Goal: Task Accomplishment & Management: Manage account settings

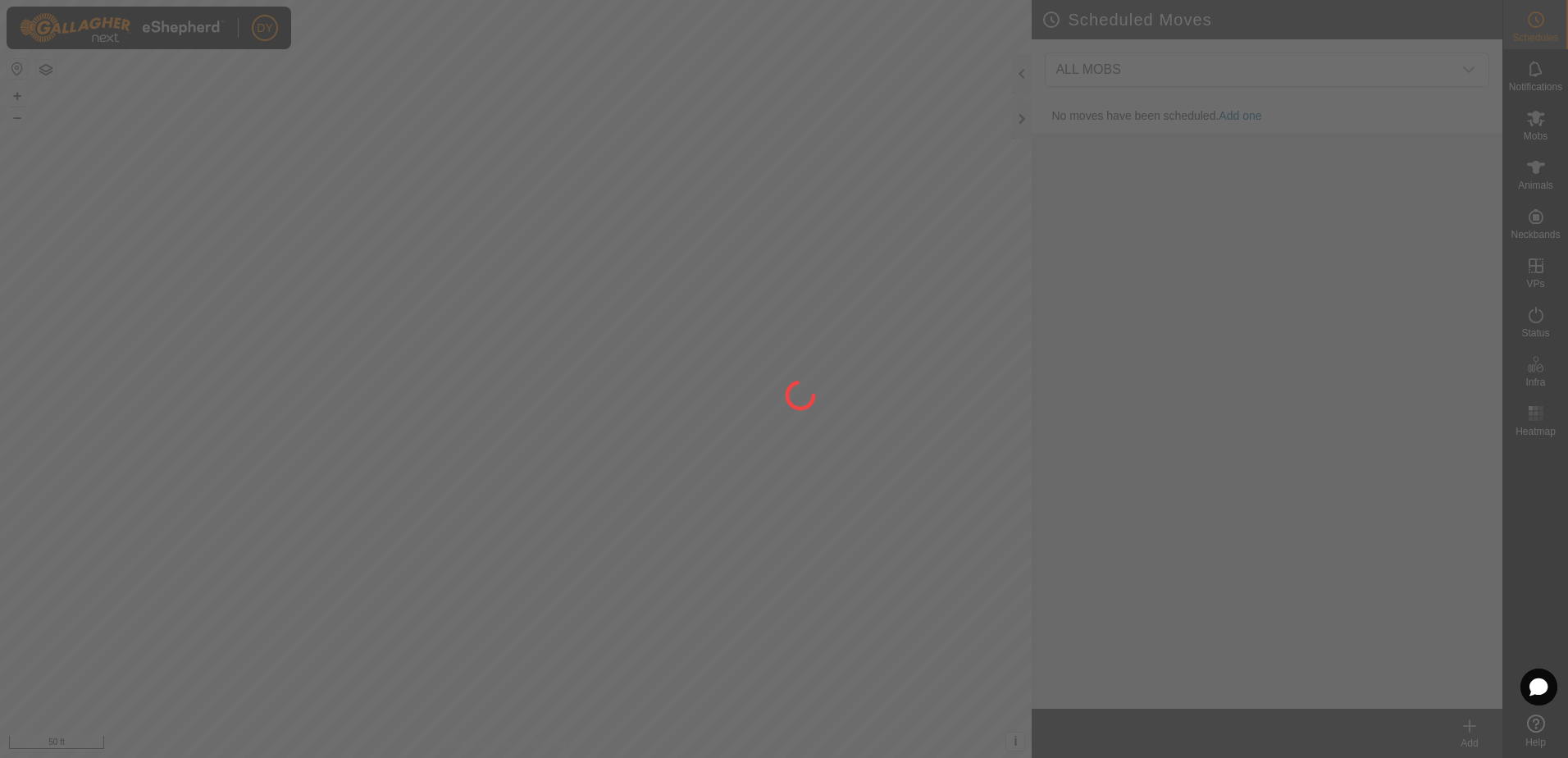
drag, startPoint x: 885, startPoint y: 627, endPoint x: 763, endPoint y: 446, distance: 218.3
click at [763, 446] on div at bounding box center [784, 379] width 1568 height 758
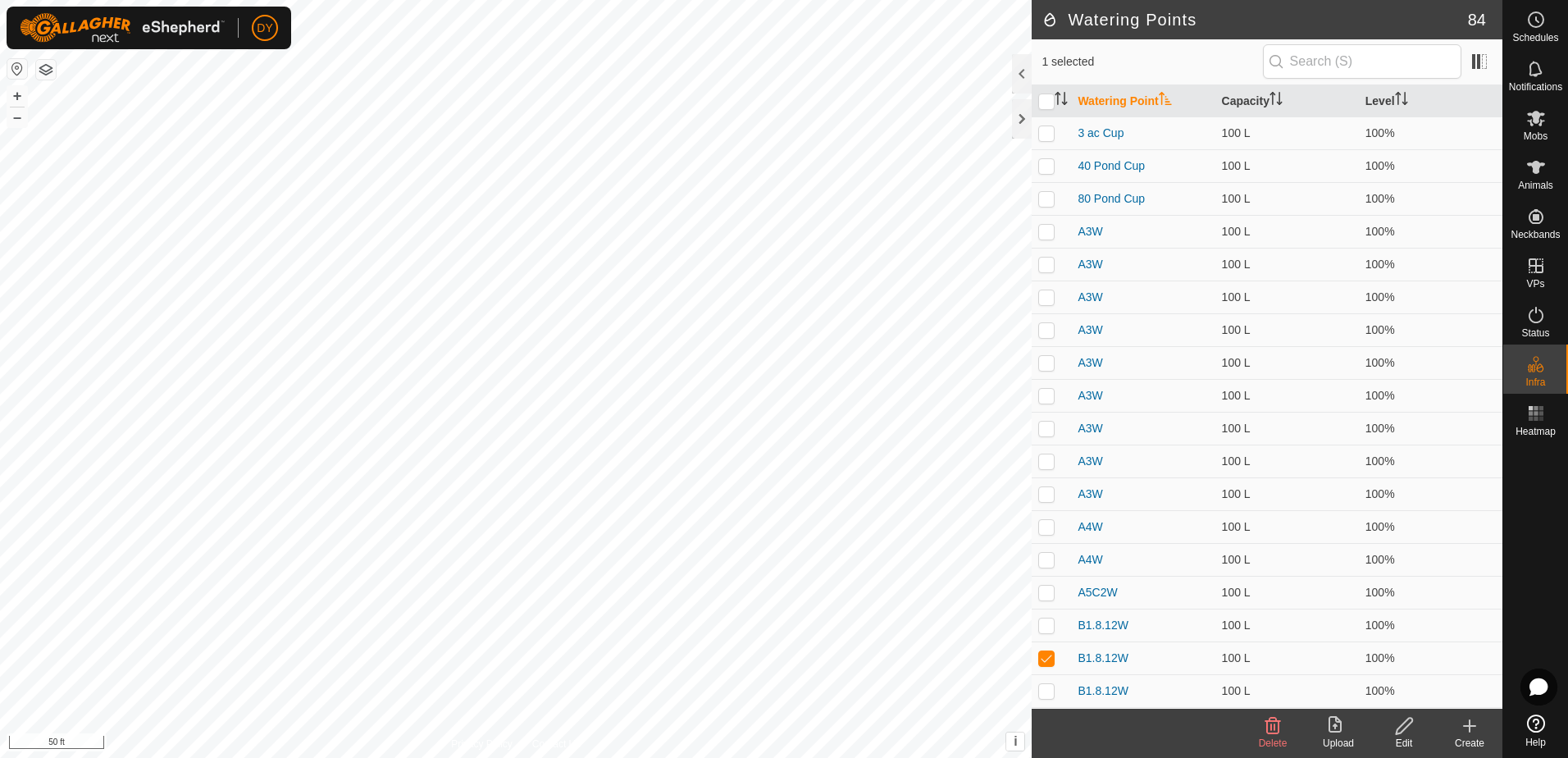
click at [1402, 732] on icon at bounding box center [1404, 726] width 16 height 16
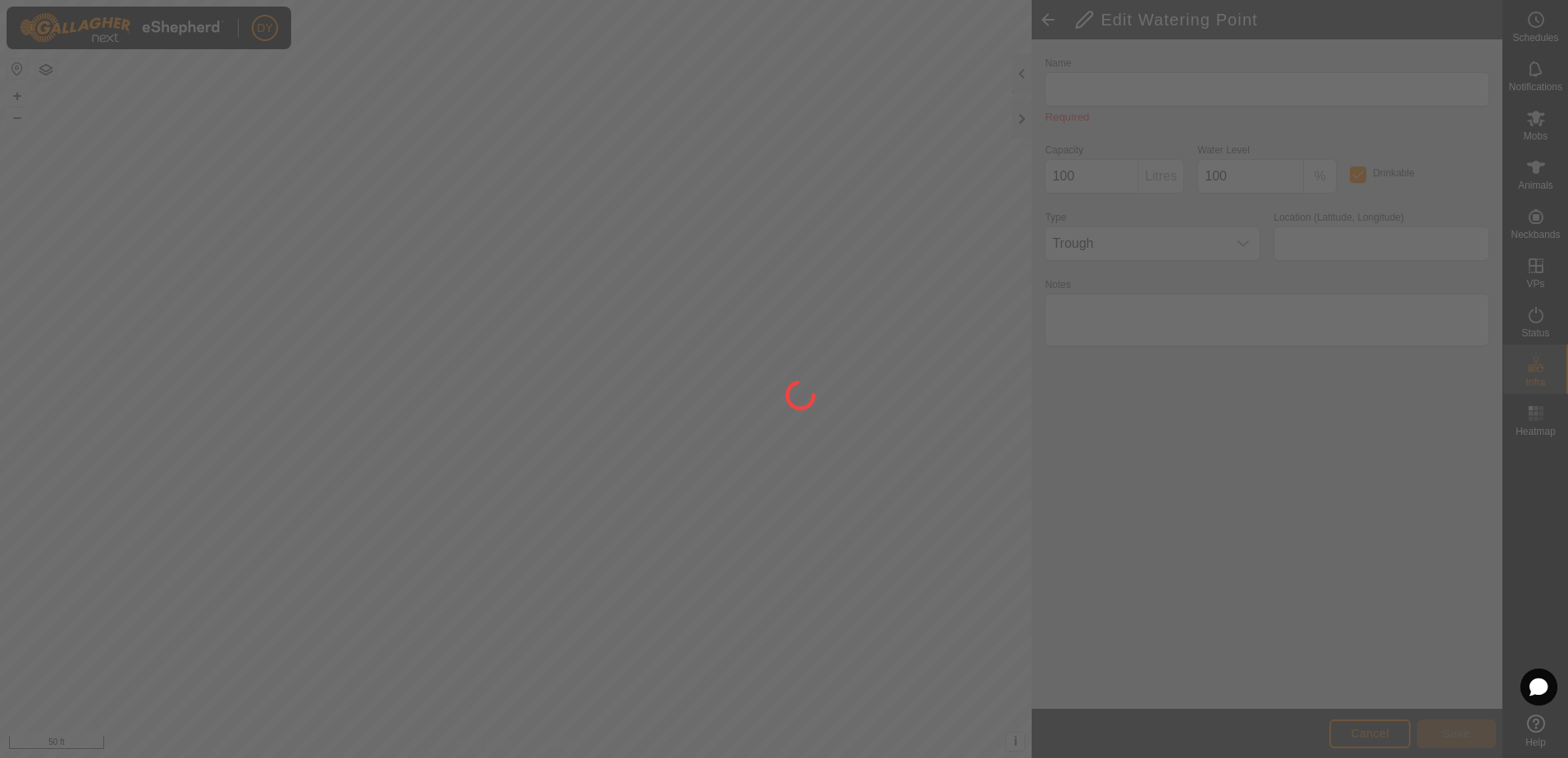
type input "B1.8.12W"
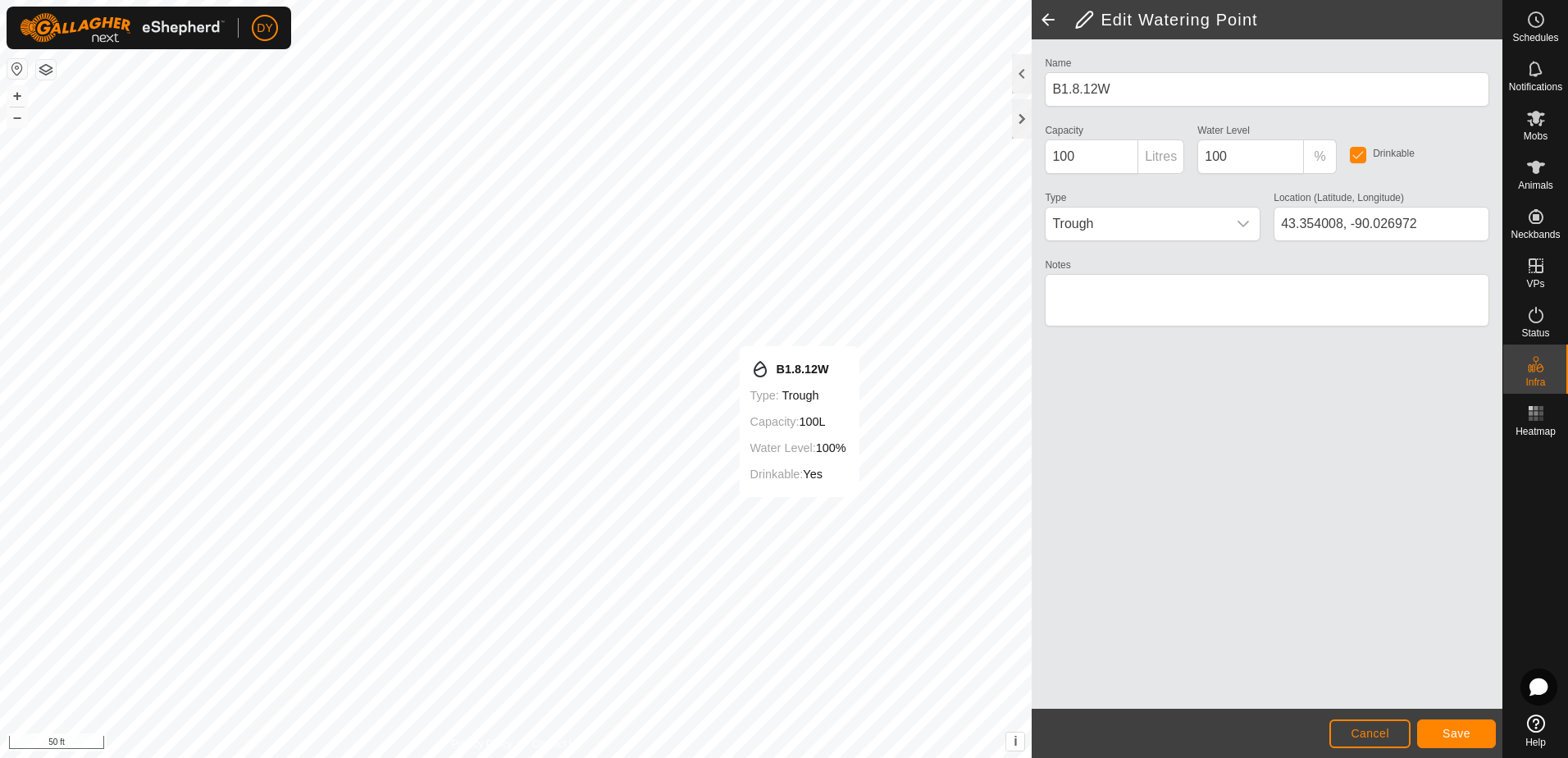
type input "43.353942, -90.026912"
click at [1461, 731] on span "Save" at bounding box center [1457, 733] width 28 height 13
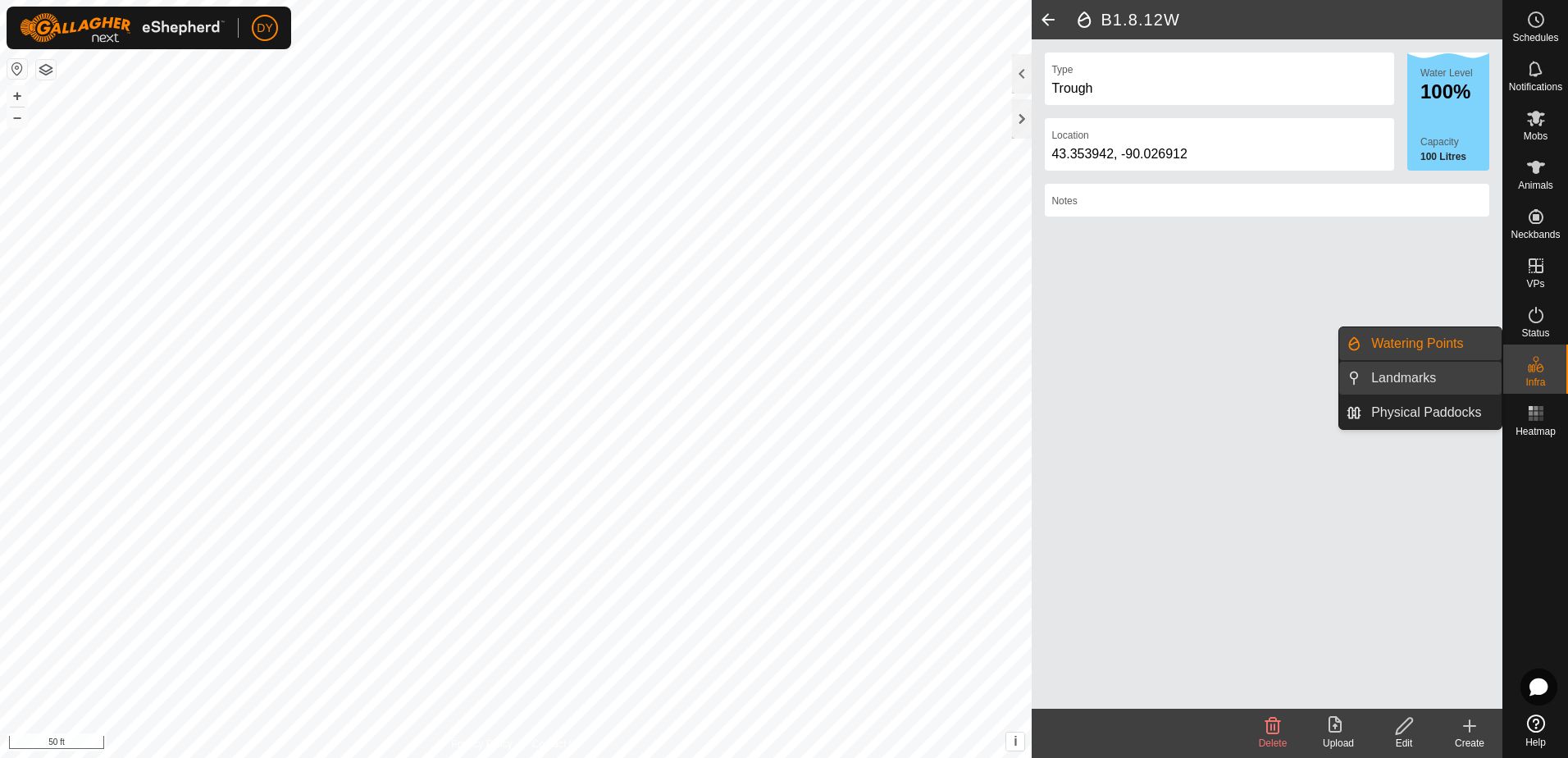
click at [1431, 376] on link "Landmarks" at bounding box center [1432, 378] width 140 height 33
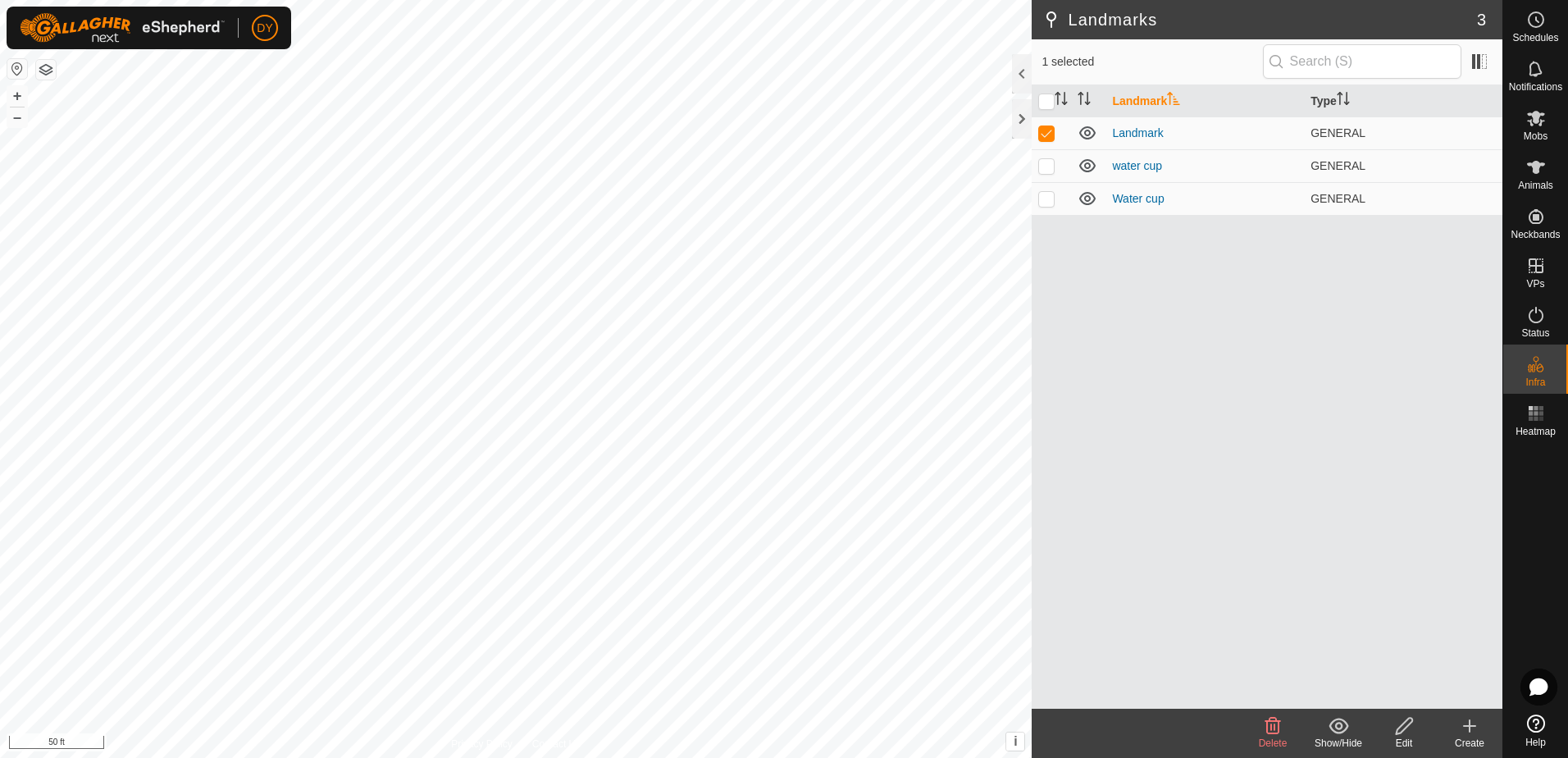
click at [1273, 732] on icon at bounding box center [1272, 726] width 20 height 20
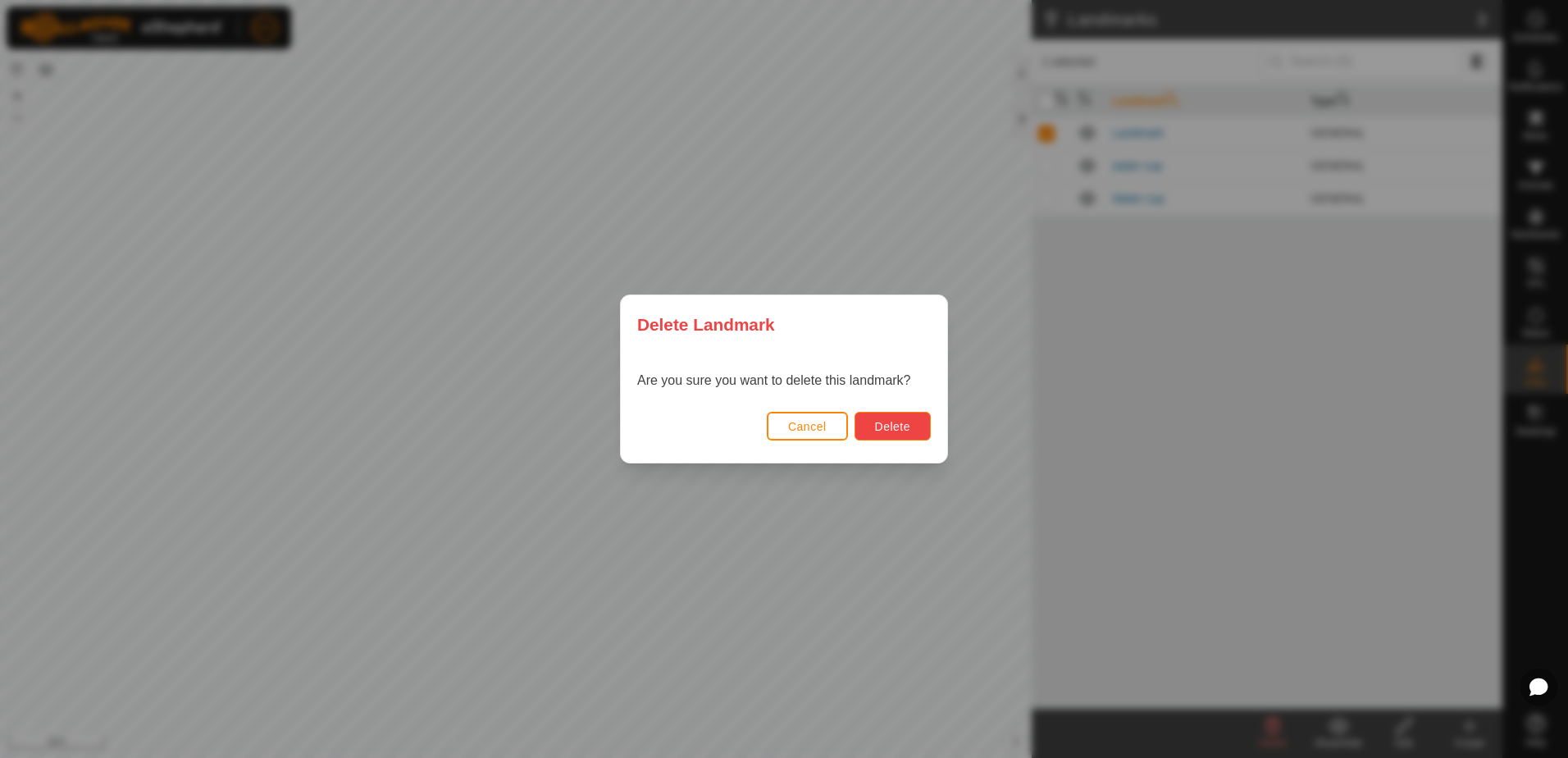
click at [910, 418] on button "Delete" at bounding box center [893, 426] width 77 height 28
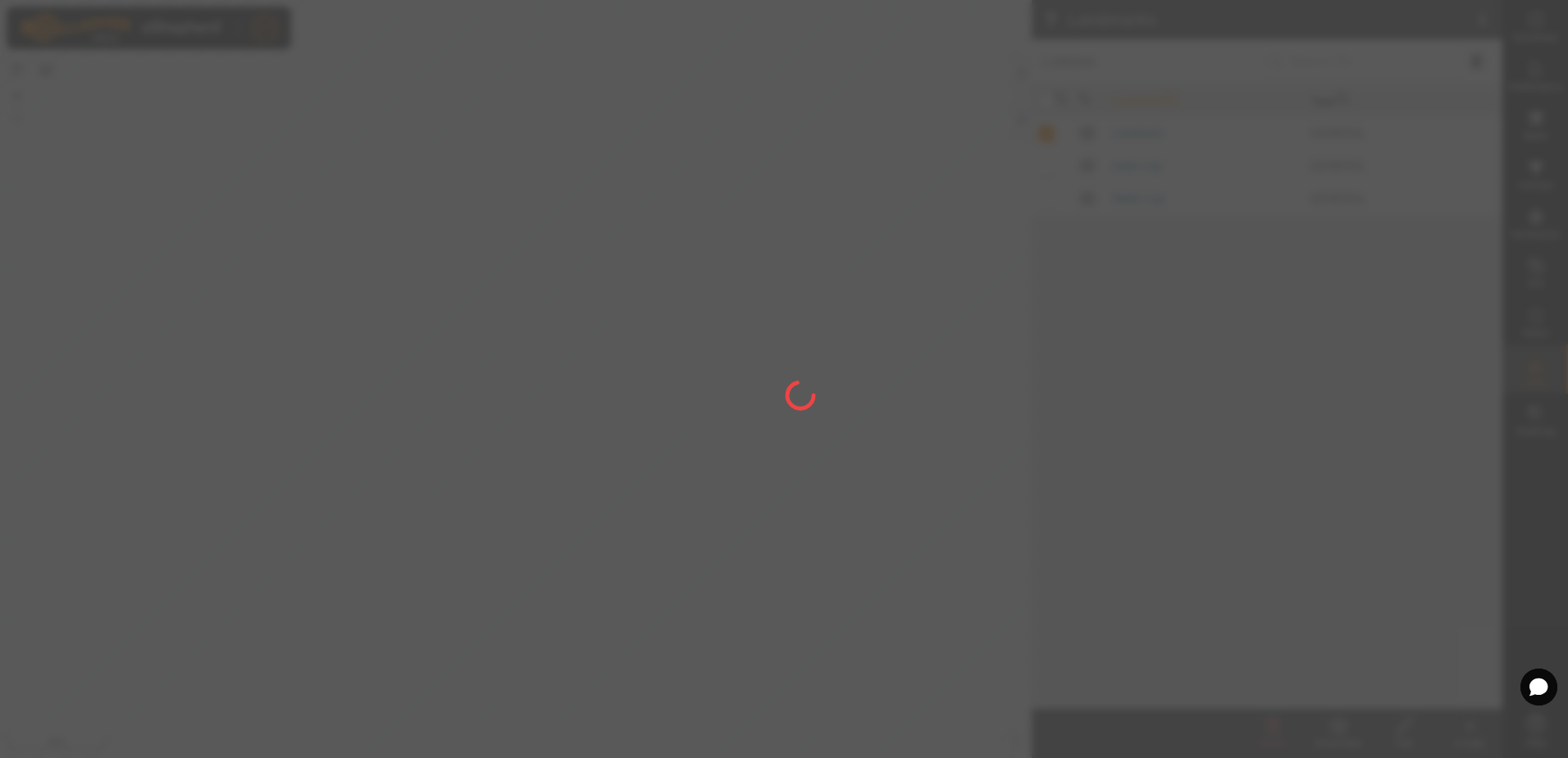
checkbox input "false"
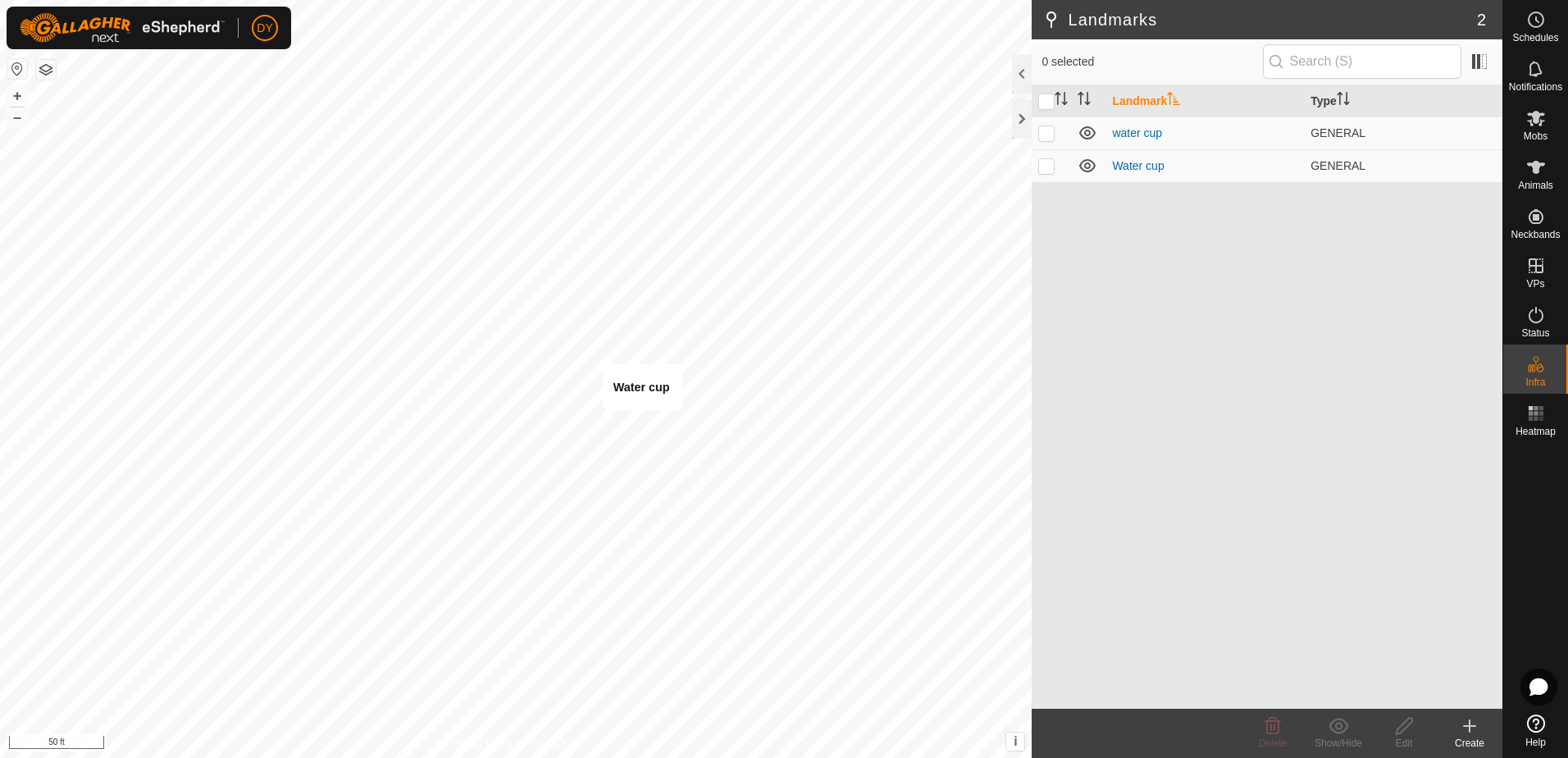
checkbox input "true"
click at [1406, 732] on icon at bounding box center [1405, 726] width 21 height 20
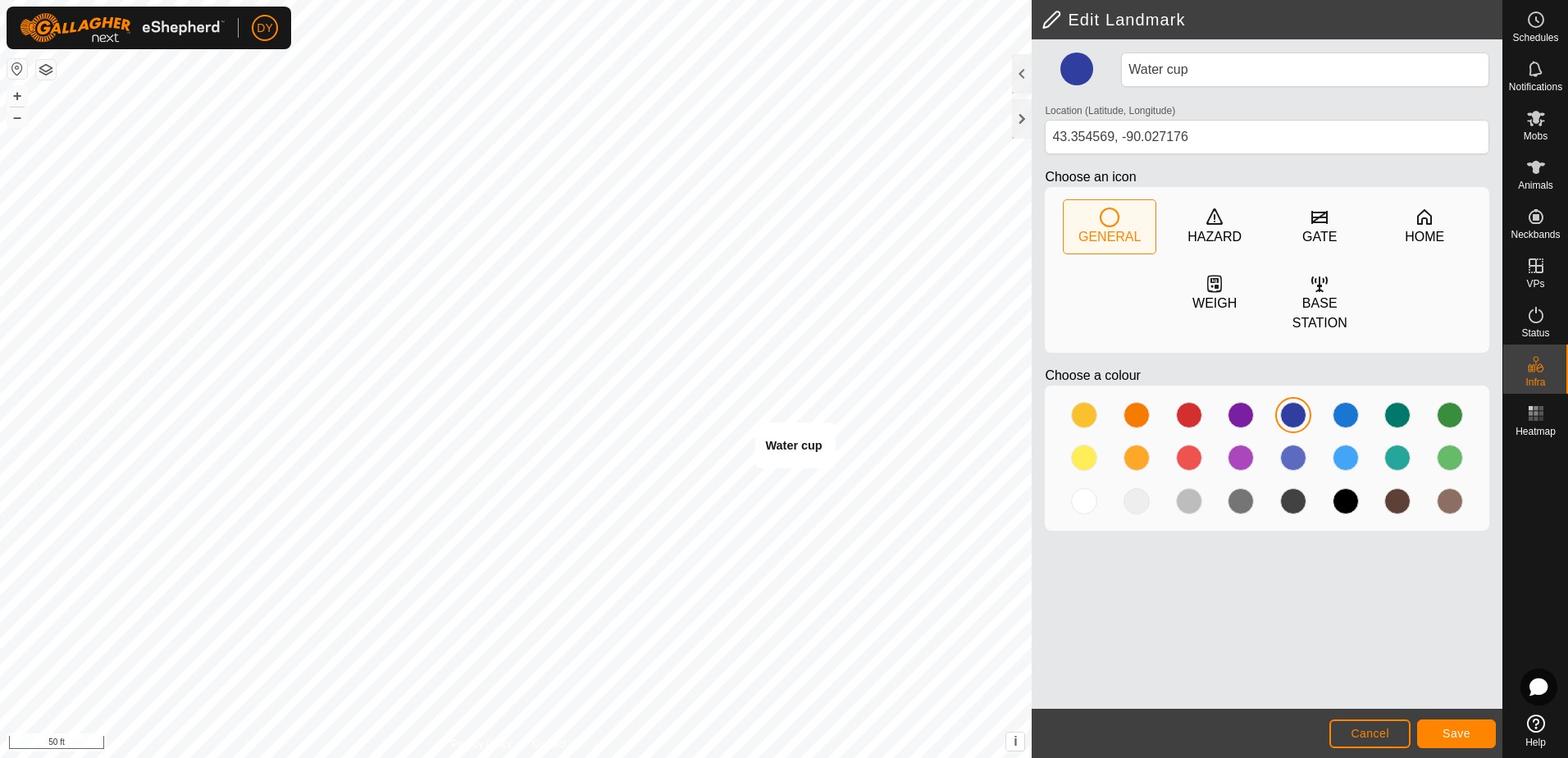
type input "43.353962, -90.026959"
click at [1456, 734] on span "Save" at bounding box center [1457, 733] width 28 height 13
